Goal: Check status: Check status

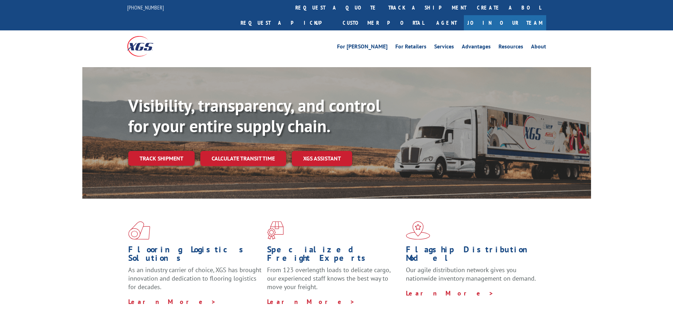
click at [181, 151] on link "Track shipment" at bounding box center [161, 158] width 66 height 15
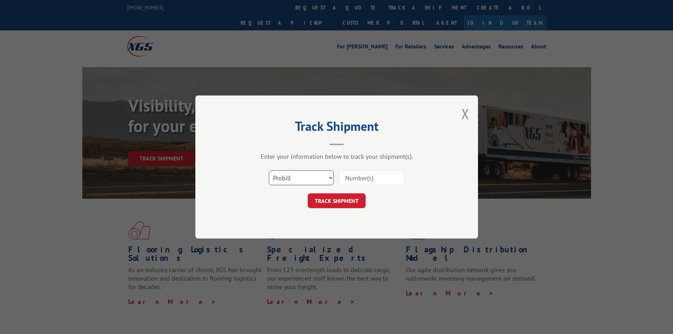
click at [296, 174] on select "Select category... Probill BOL PO" at bounding box center [301, 177] width 65 height 15
select select "po"
click at [269, 170] on select "Select category... Probill BOL PO" at bounding box center [301, 177] width 65 height 15
click at [358, 179] on input at bounding box center [371, 177] width 65 height 15
paste input "70460699"
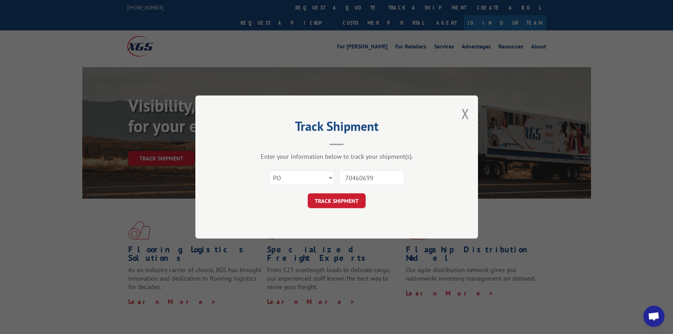
type input "70460699"
click at [336, 193] on button "TRACK SHIPMENT" at bounding box center [337, 200] width 58 height 15
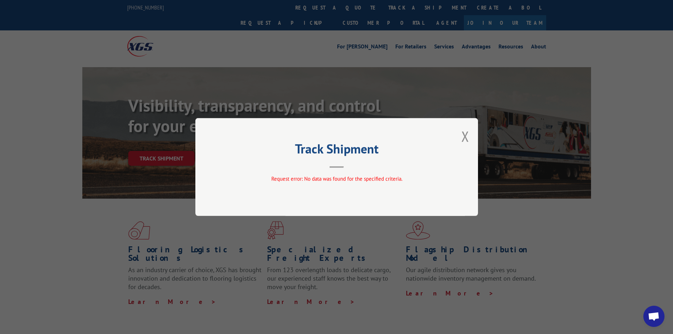
click at [462, 136] on button "Close modal" at bounding box center [465, 136] width 8 height 19
